Goal: Find specific page/section: Find specific page/section

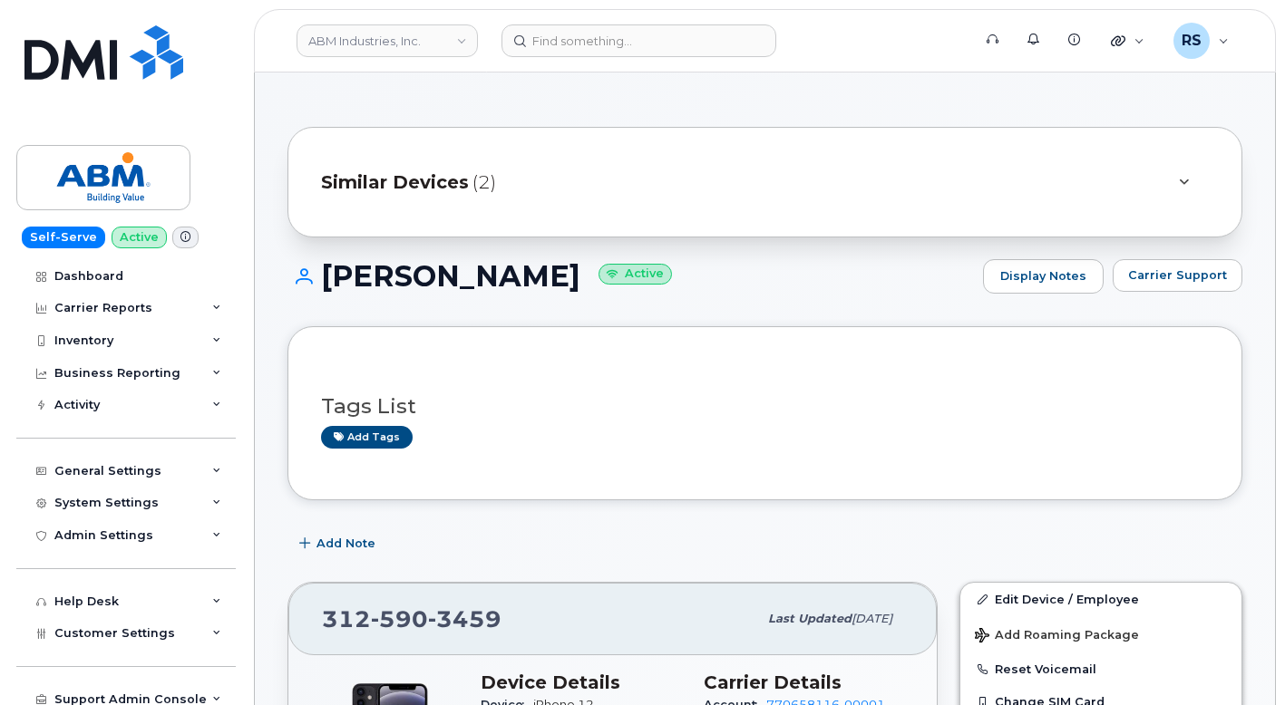
scroll to position [181, 0]
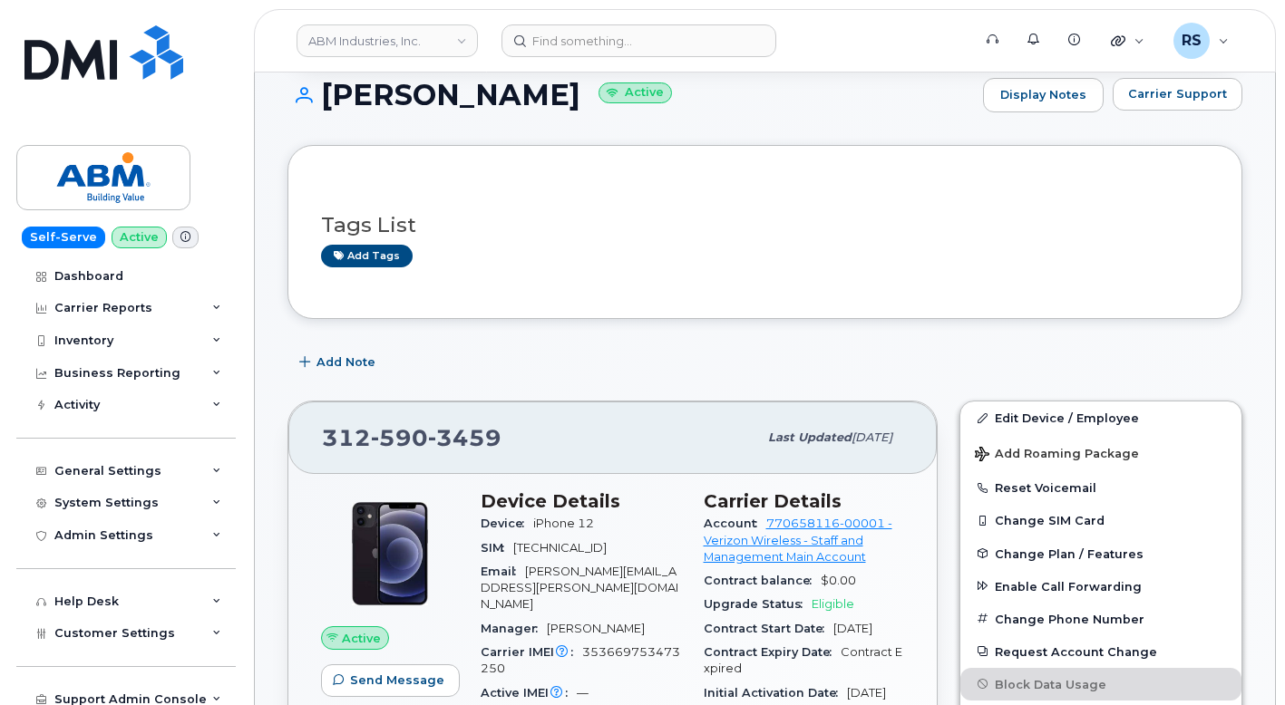
click at [13, 681] on div "Self-Serve Active Dashboard Carrier Reports Monthly Billing Data Daily Data Poo…" at bounding box center [123, 352] width 246 height 705
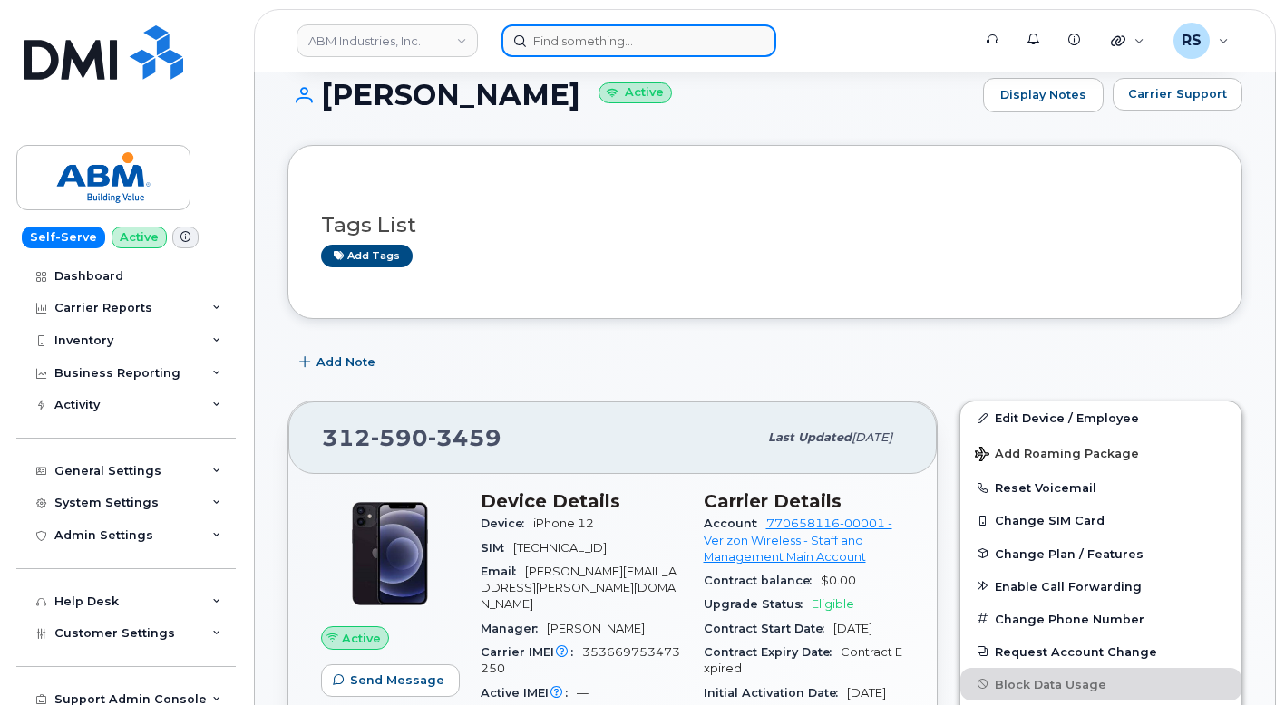
click at [547, 38] on input at bounding box center [638, 40] width 275 height 33
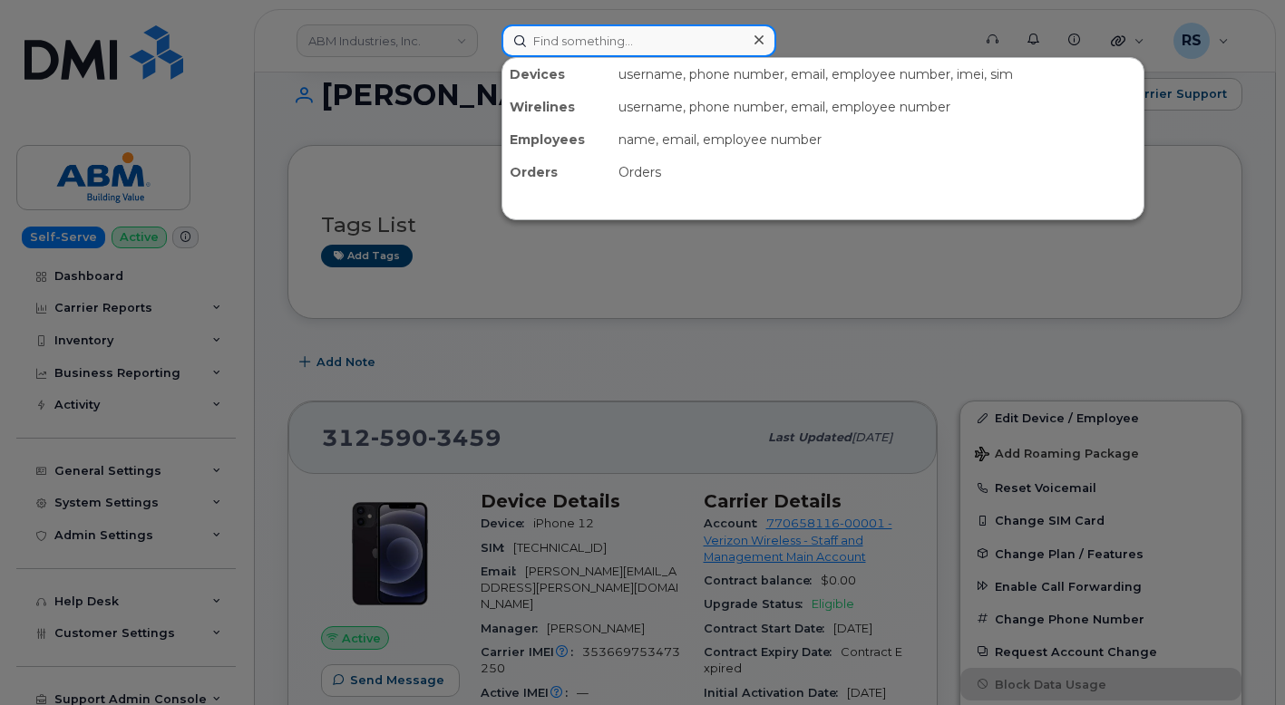
paste input "773-633-8211"
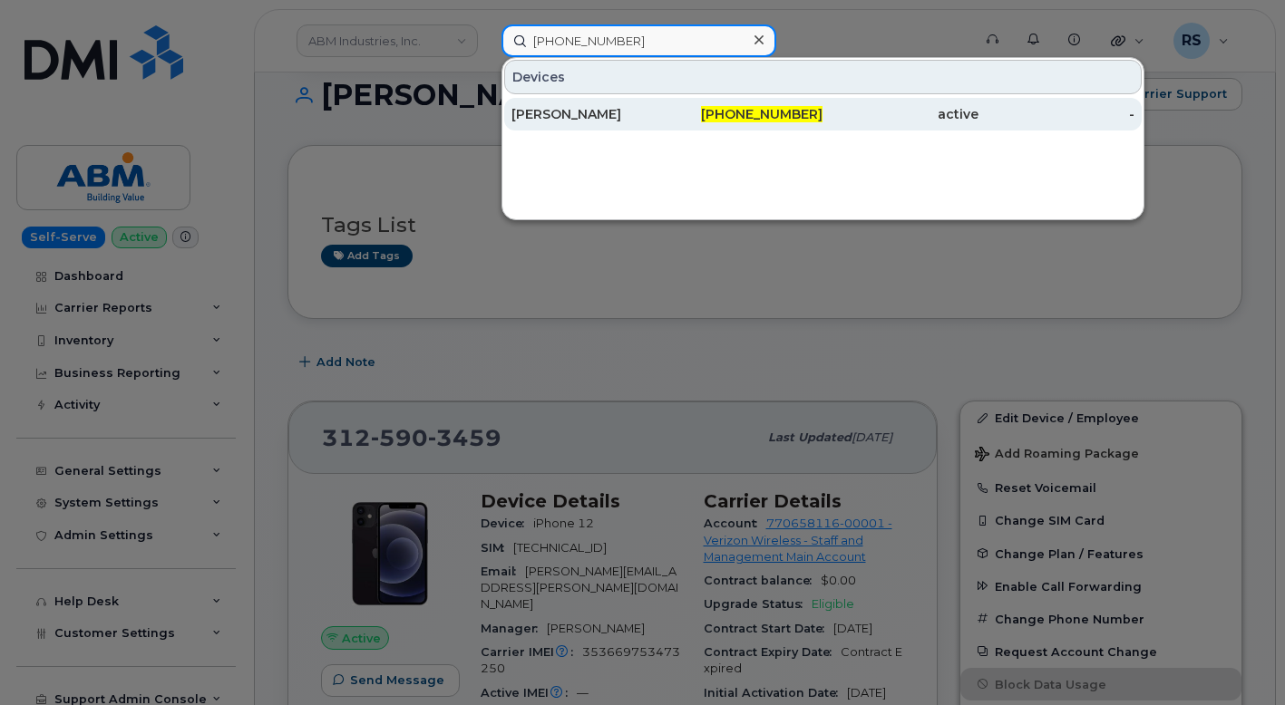
type input "773-633-8211"
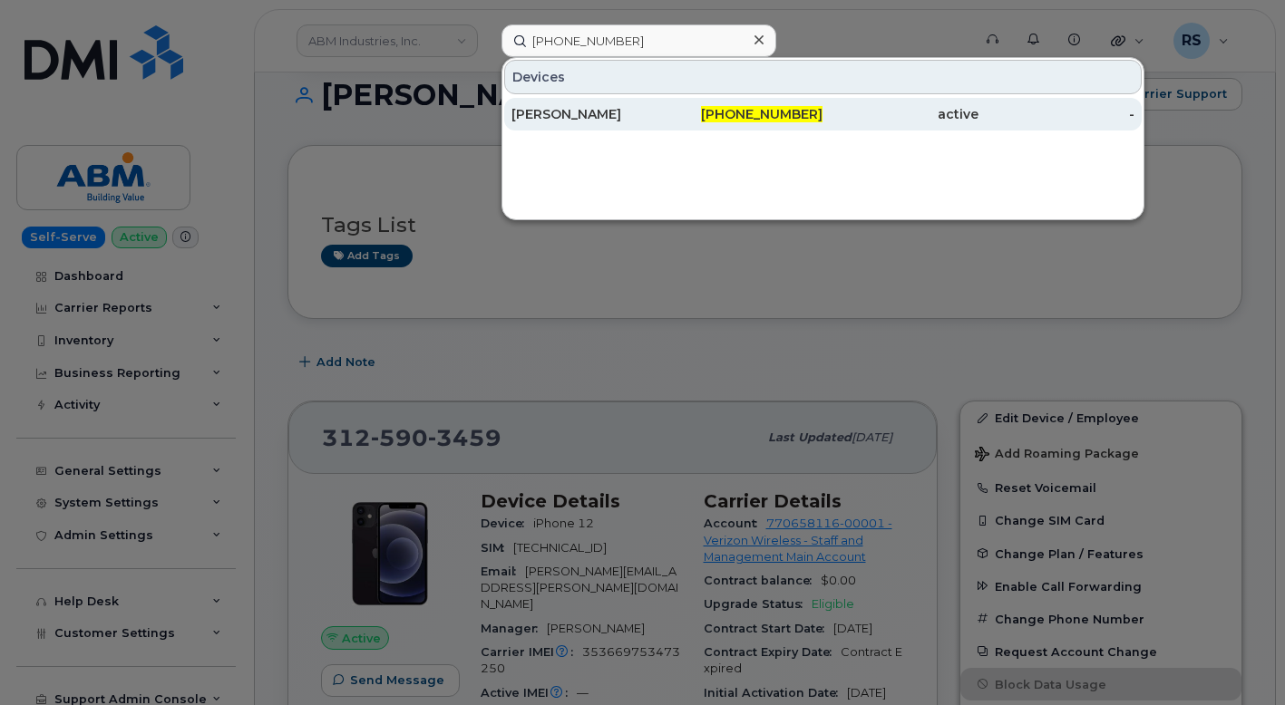
click at [568, 107] on div "[PERSON_NAME]" at bounding box center [589, 114] width 156 height 18
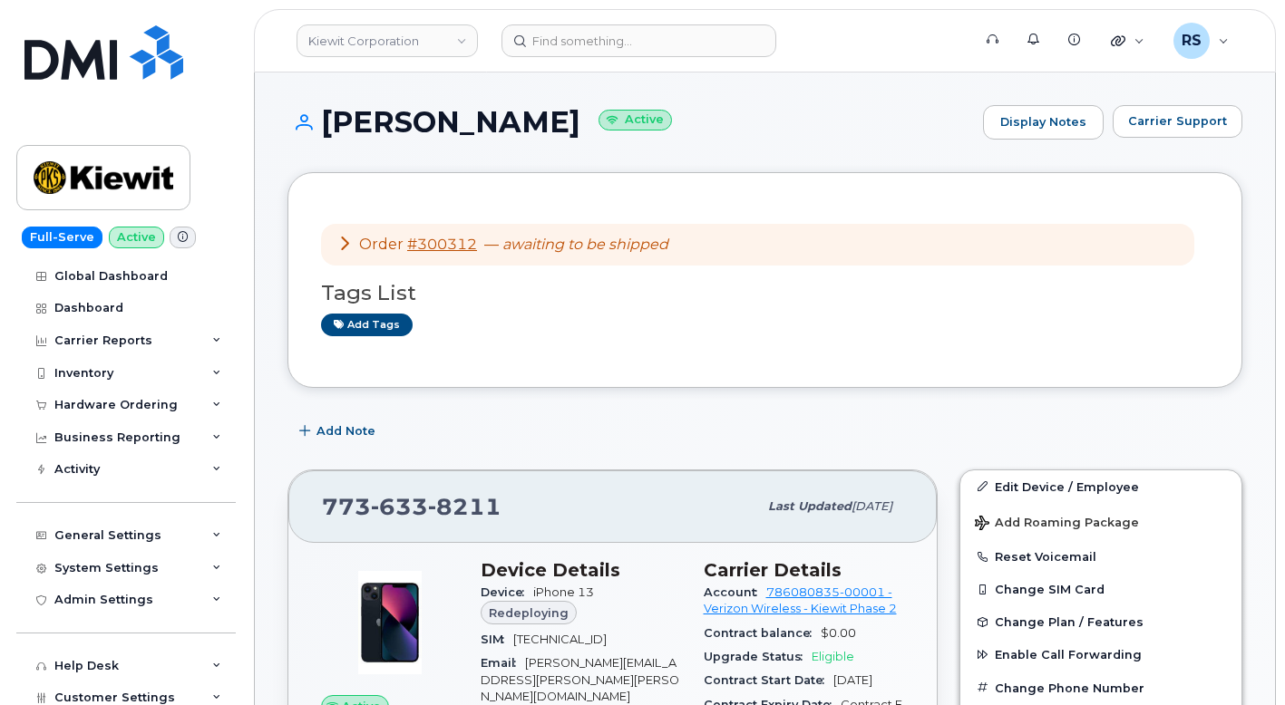
click at [848, 109] on h1 "[PERSON_NAME] Active" at bounding box center [630, 122] width 686 height 32
click at [888, 114] on h1 "[PERSON_NAME] Active" at bounding box center [630, 122] width 686 height 32
